Goal: Register for event/course

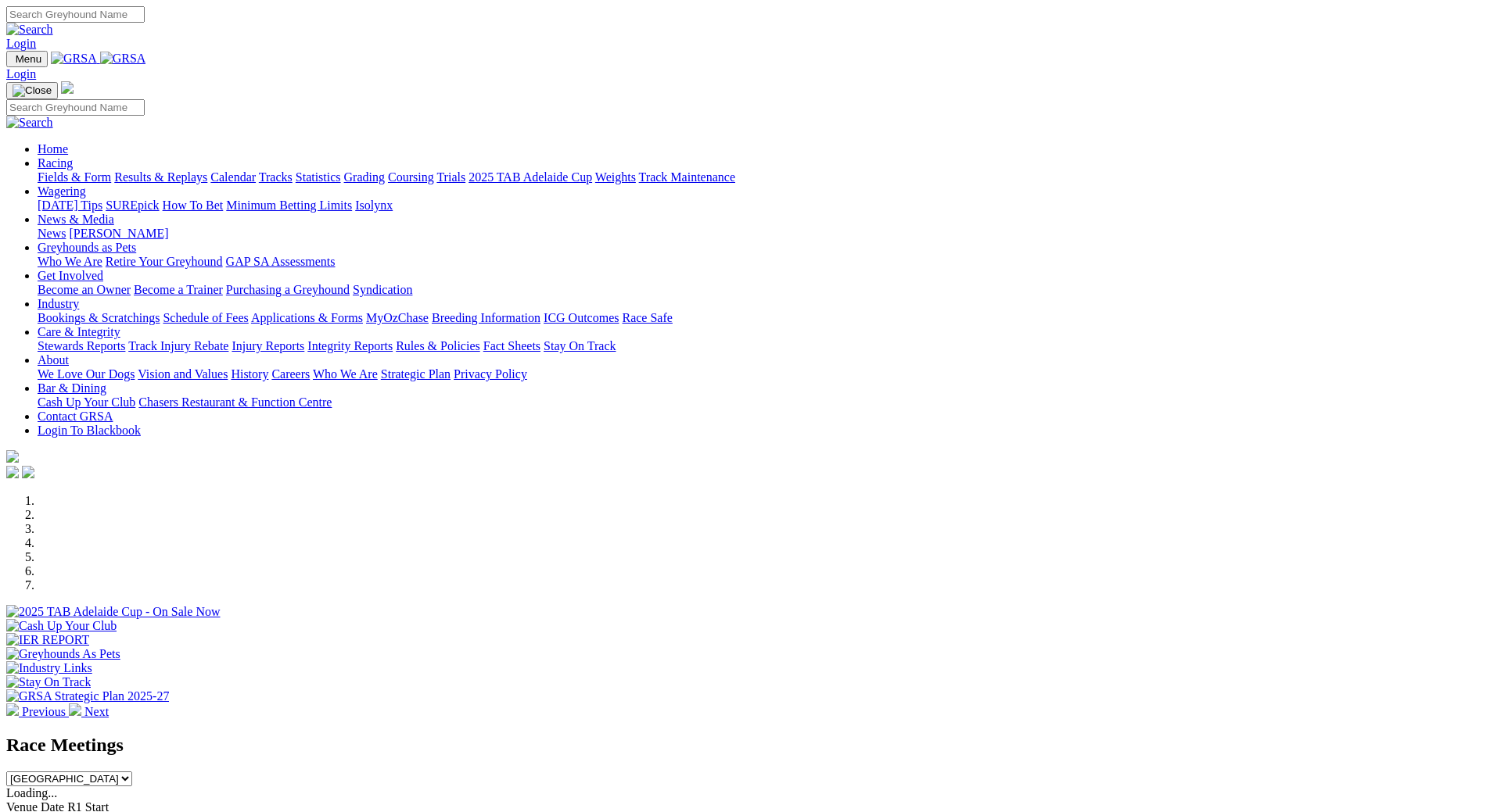
click at [592, 170] on link "2025 TAB Adelaide Cup" at bounding box center [530, 177] width 124 height 13
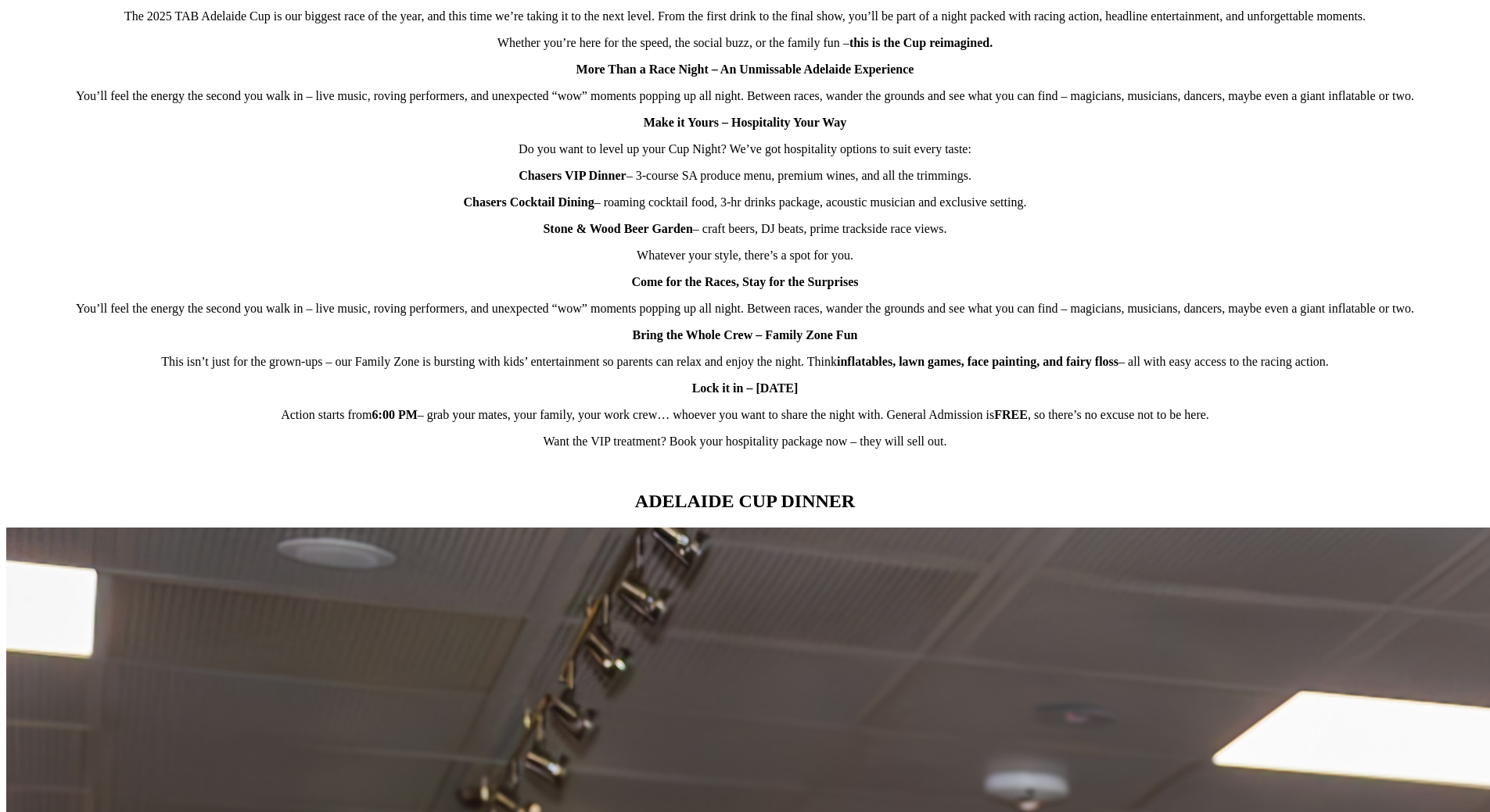
scroll to position [1016, 0]
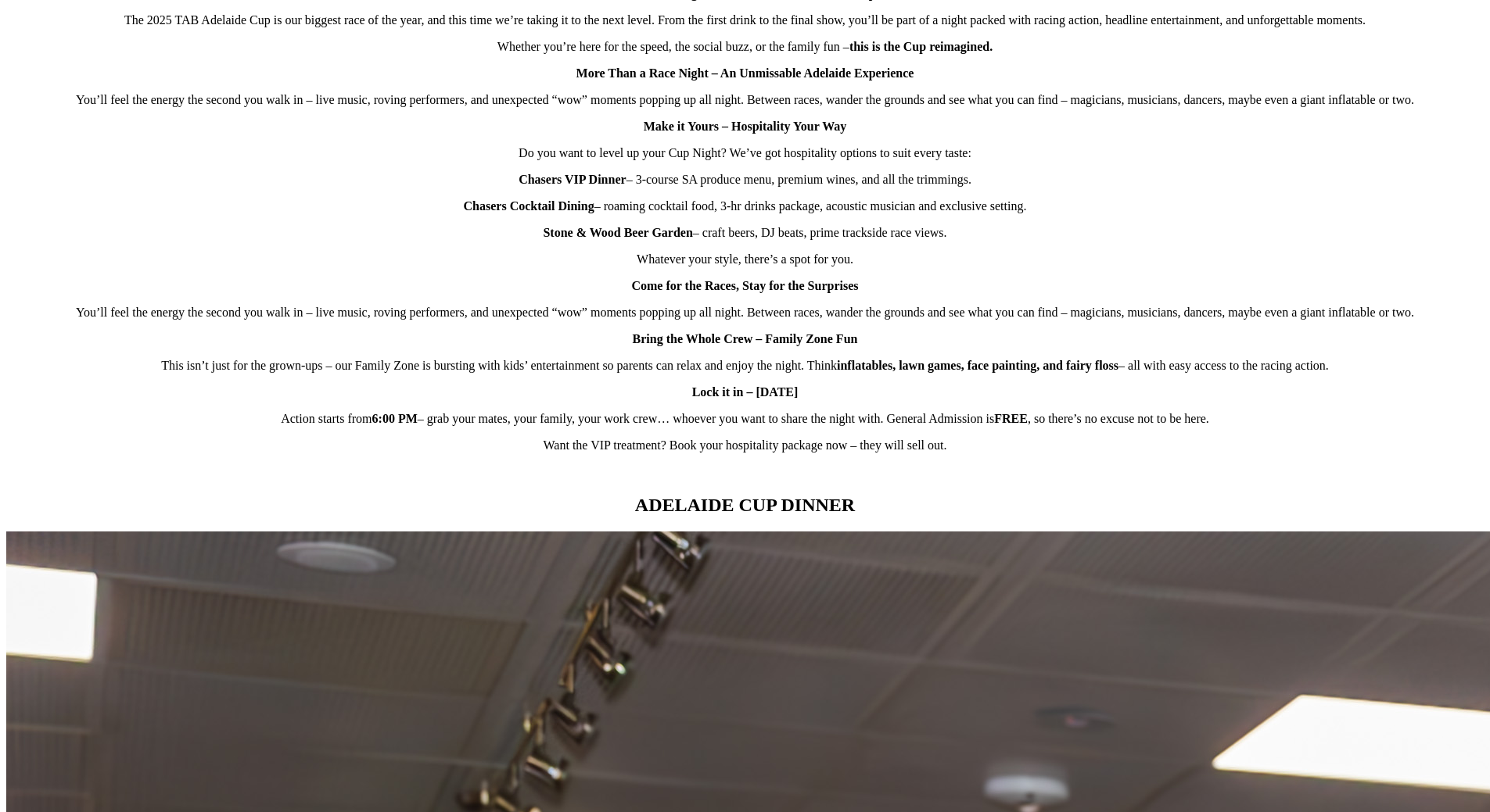
click at [531, 187] on p "Chasers VIP Dinner – 3-course SA produce menu, premium wines, and all the trimm…" at bounding box center [745, 179] width 1477 height 14
drag, startPoint x: 533, startPoint y: 246, endPoint x: 993, endPoint y: 245, distance: 460.0
click at [993, 187] on p "Chasers VIP Dinner – 3-course SA produce menu, premium wines, and all the trimm…" at bounding box center [745, 179] width 1477 height 14
copy p "Chasers VIP Dinner – 3-course SA produce menu, premium wines, and all the trimm…"
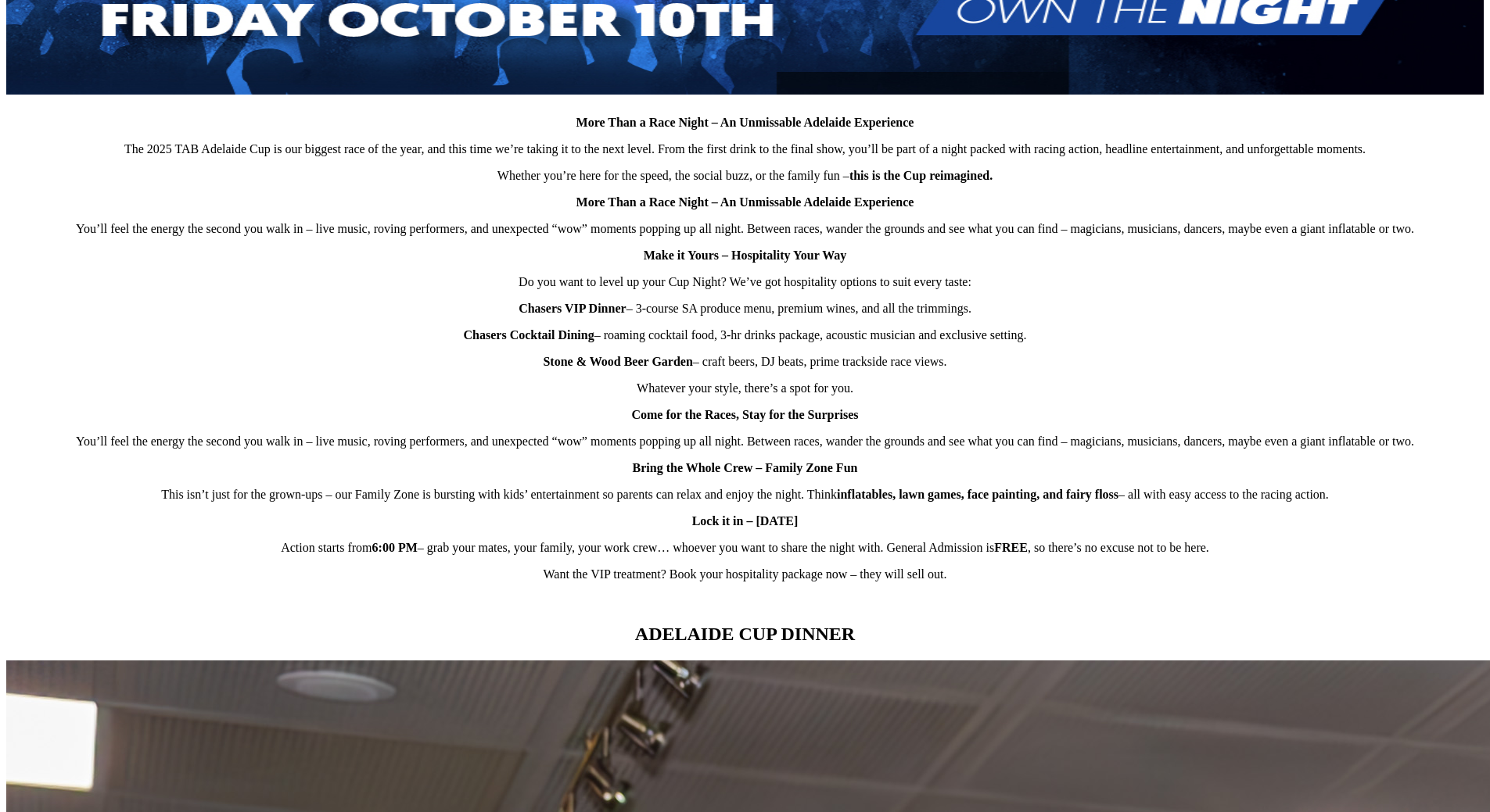
scroll to position [860, 0]
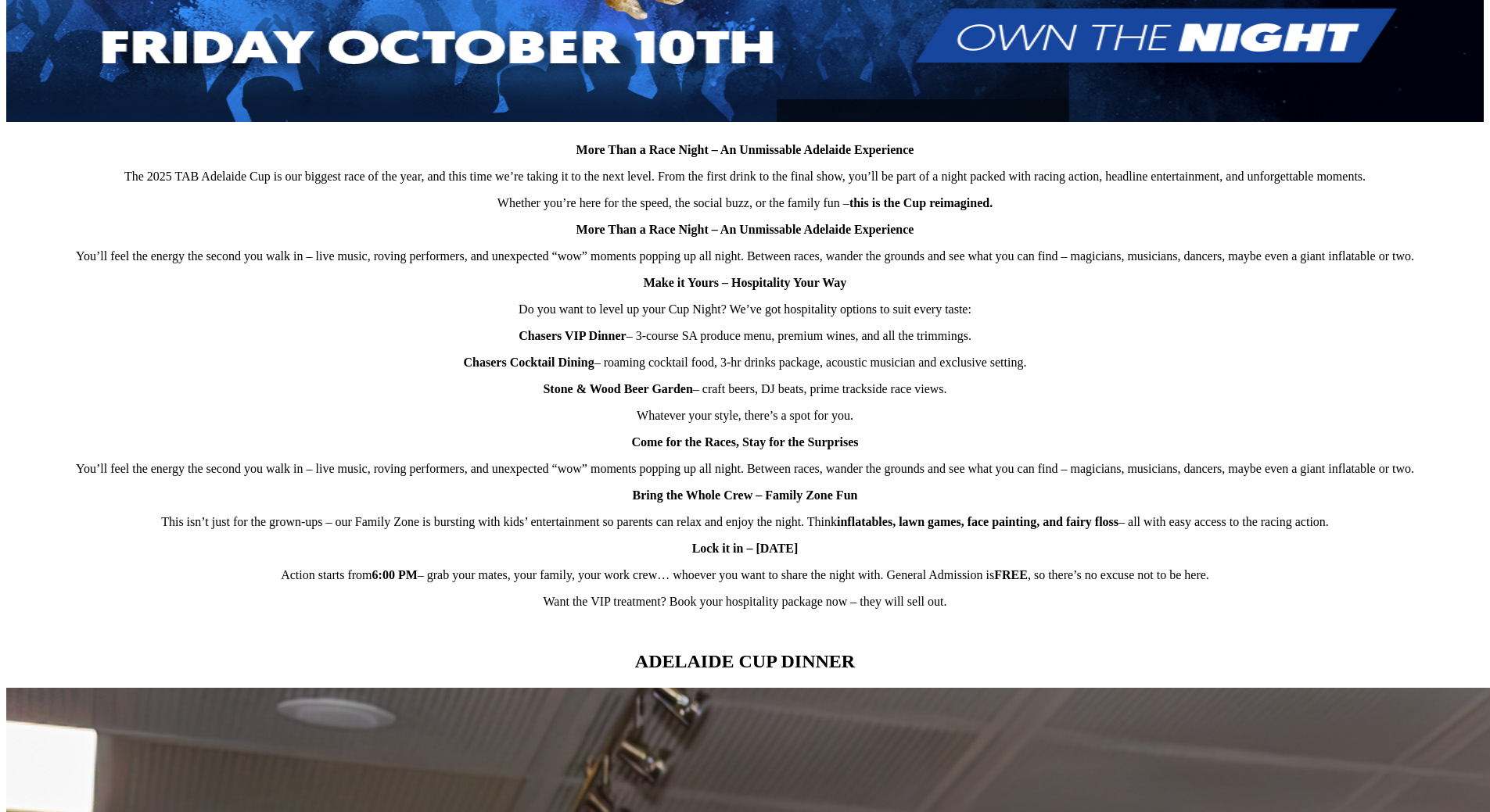
click at [1015, 466] on div "More Than a Race Night – An Unmissable Adelaide Experience The 2025 TAB Adelaid…" at bounding box center [745, 174] width 1477 height 923
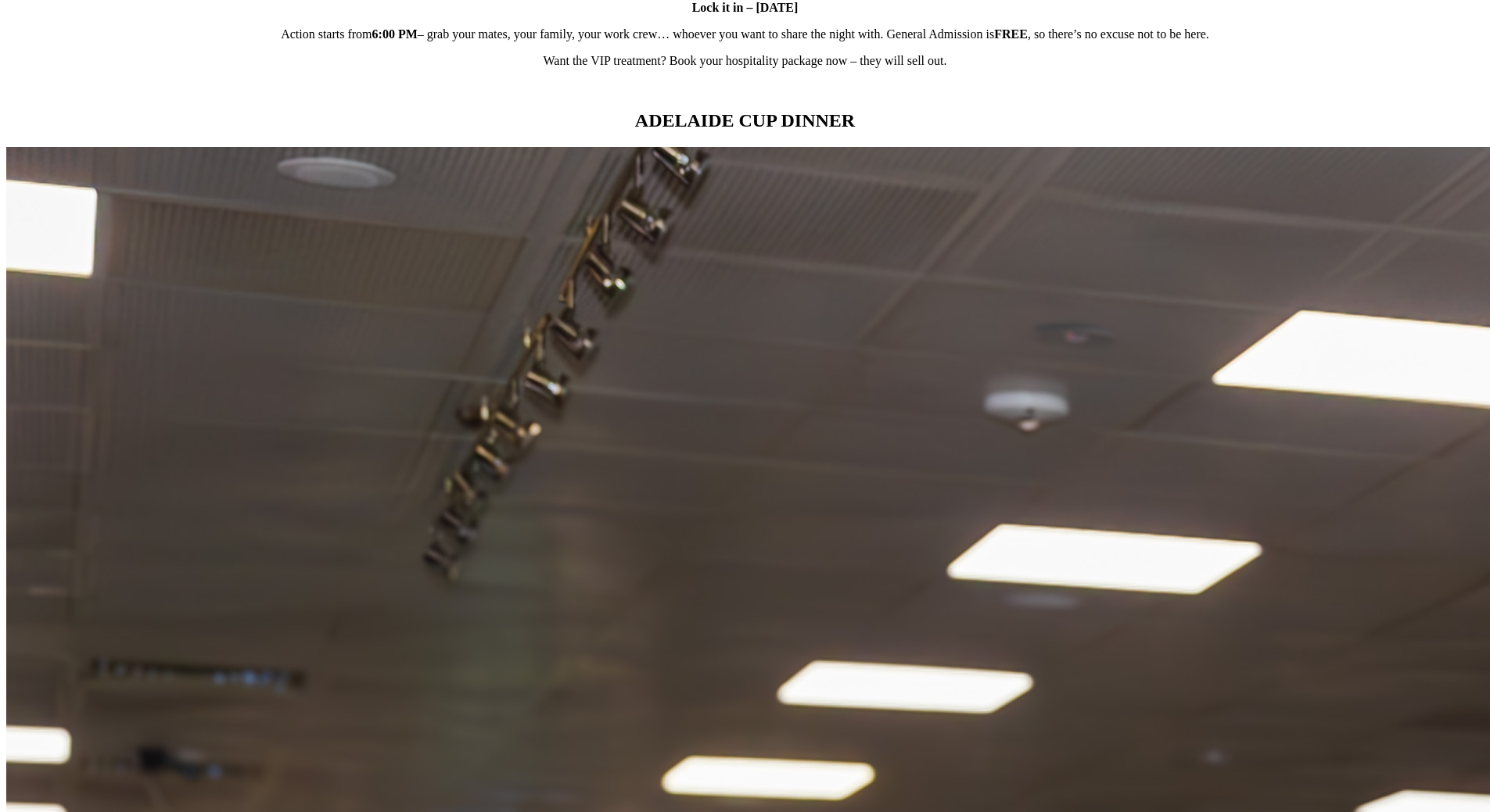
scroll to position [1407, 0]
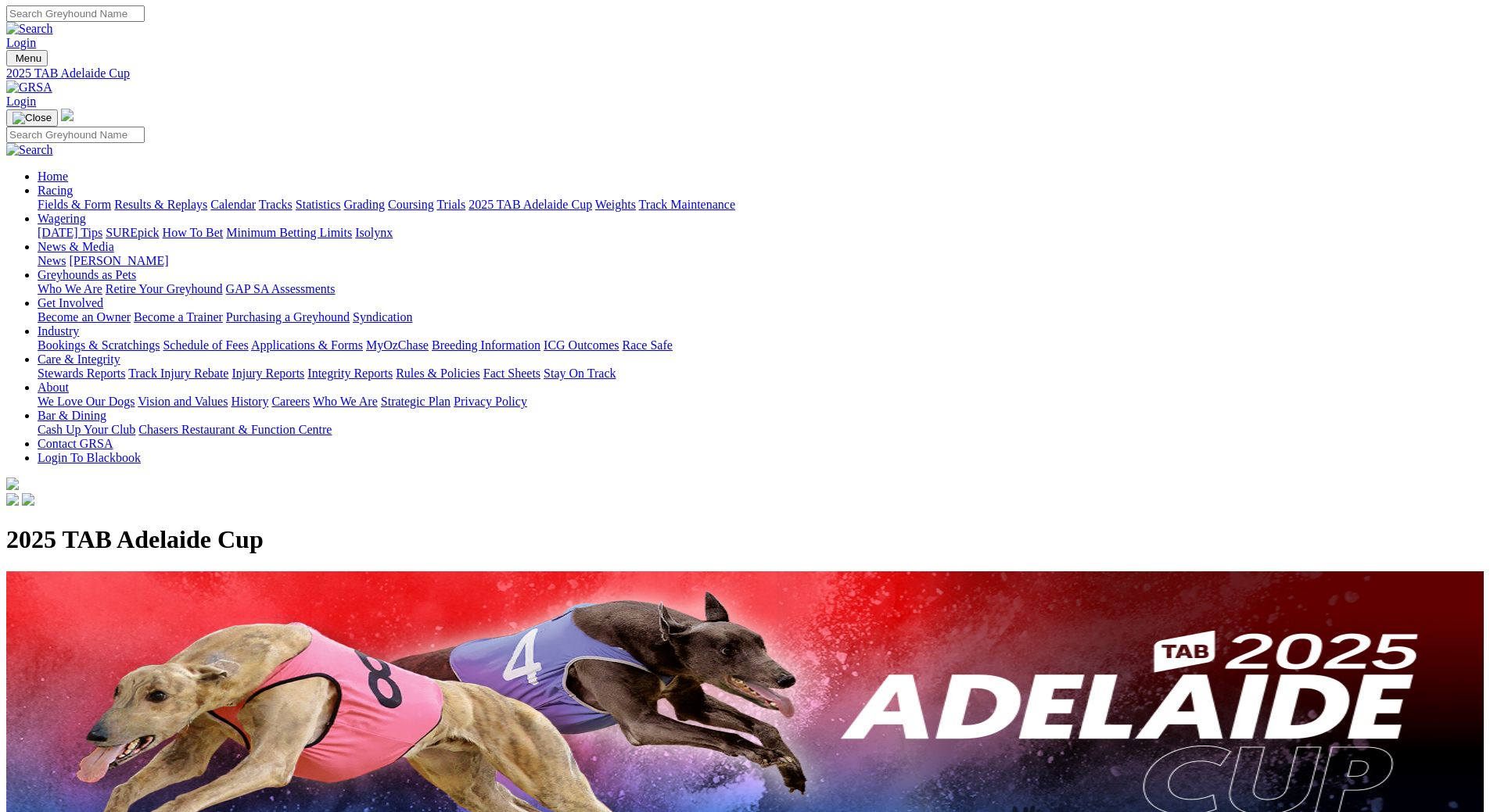
scroll to position [0, 0]
